Goal: Information Seeking & Learning: Learn about a topic

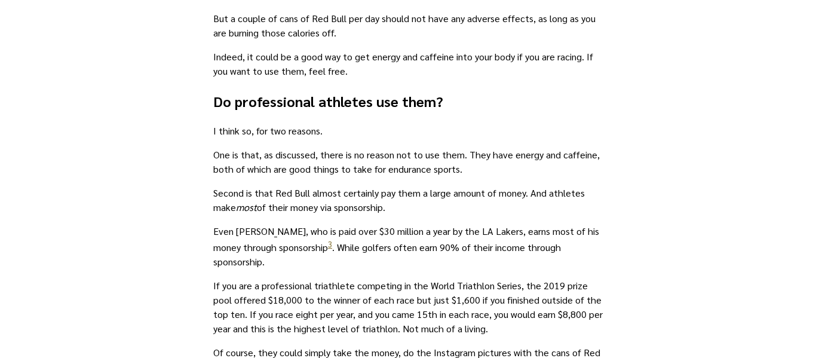
scroll to position [1948, 0]
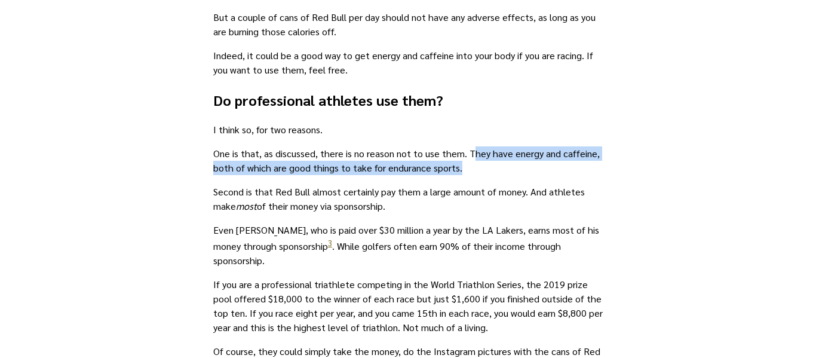
drag, startPoint x: 470, startPoint y: 158, endPoint x: 520, endPoint y: 165, distance: 50.7
click at [520, 165] on p "One is that, as discussed, there is no reason not to use them. They have energy…" at bounding box center [408, 160] width 390 height 29
drag, startPoint x: 467, startPoint y: 154, endPoint x: 491, endPoint y: 172, distance: 30.7
click at [491, 172] on p "One is that, as discussed, there is no reason not to use them. They have energy…" at bounding box center [408, 160] width 390 height 29
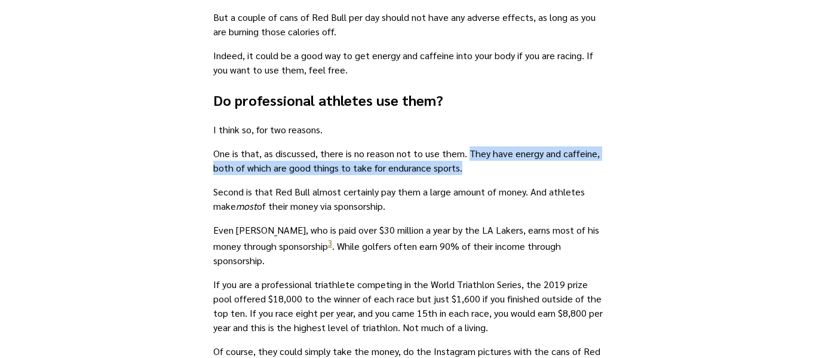
copy p "They have energy and caffeine, both of which are good things to take for endura…"
click at [490, 170] on p "One is that, as discussed, there is no reason not to use them. They have energy…" at bounding box center [408, 160] width 390 height 29
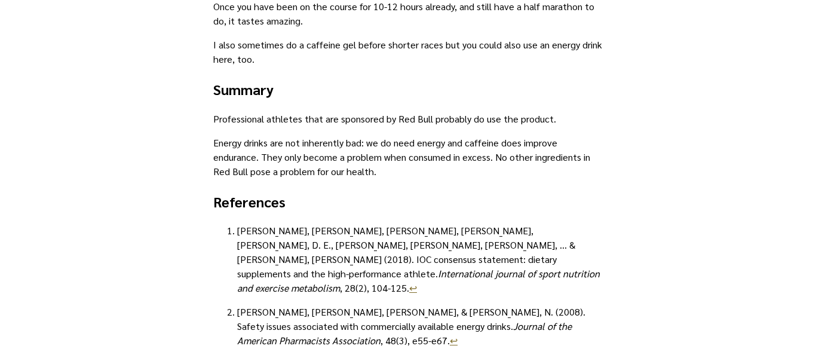
scroll to position [2484, 0]
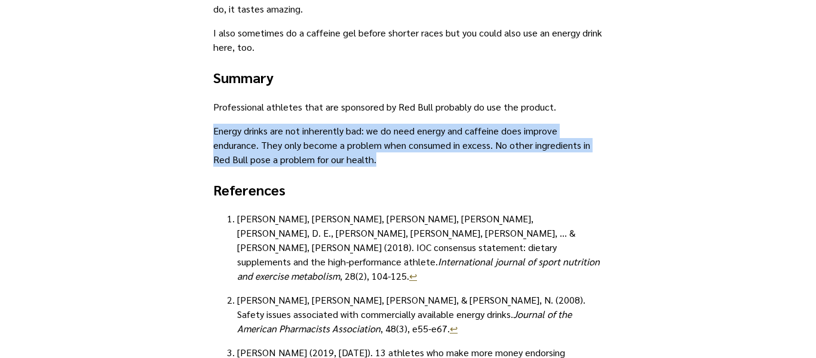
drag, startPoint x: 214, startPoint y: 133, endPoint x: 375, endPoint y: 161, distance: 162.7
click at [375, 161] on p "Energy drinks are not inherently bad: we do need energy and caffeine does impro…" at bounding box center [408, 145] width 390 height 43
copy p "Energy drinks are not inherently bad: we do need energy and caffeine does impro…"
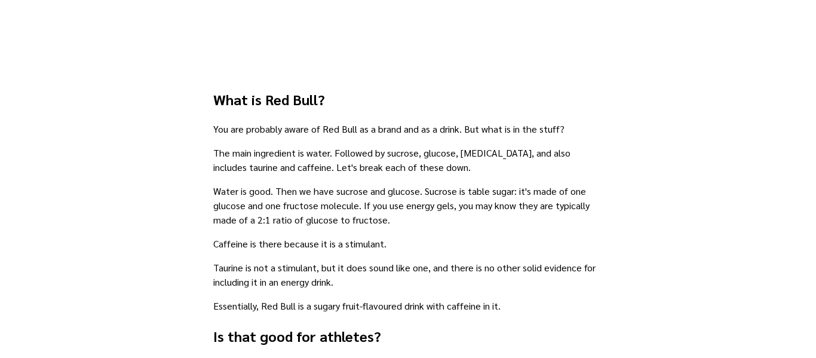
scroll to position [772, 0]
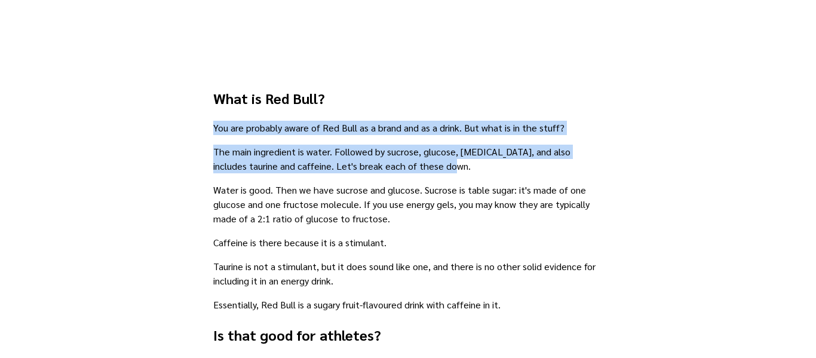
drag, startPoint x: 214, startPoint y: 129, endPoint x: 454, endPoint y: 172, distance: 243.4
copy div "You are probably aware of Red Bull as a brand and as a drink. But what is in th…"
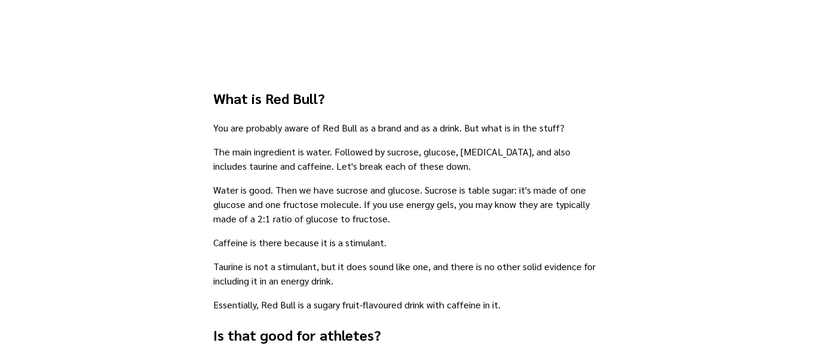
click at [394, 224] on p "Water is good. Then we have sucrose and glucose. Sucrose is table sugar: it's m…" at bounding box center [408, 204] width 390 height 43
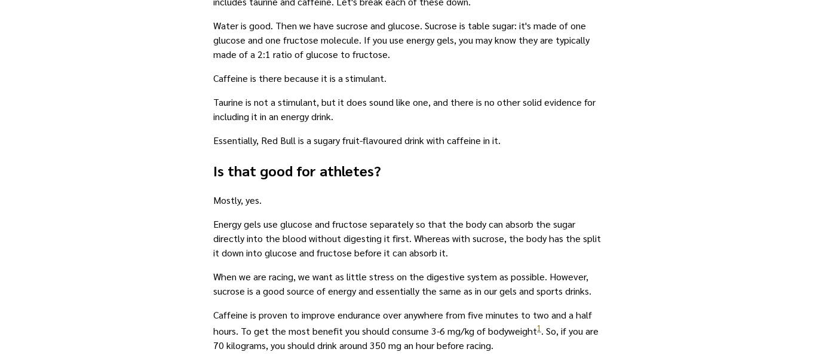
scroll to position [938, 0]
